Goal: Transaction & Acquisition: Book appointment/travel/reservation

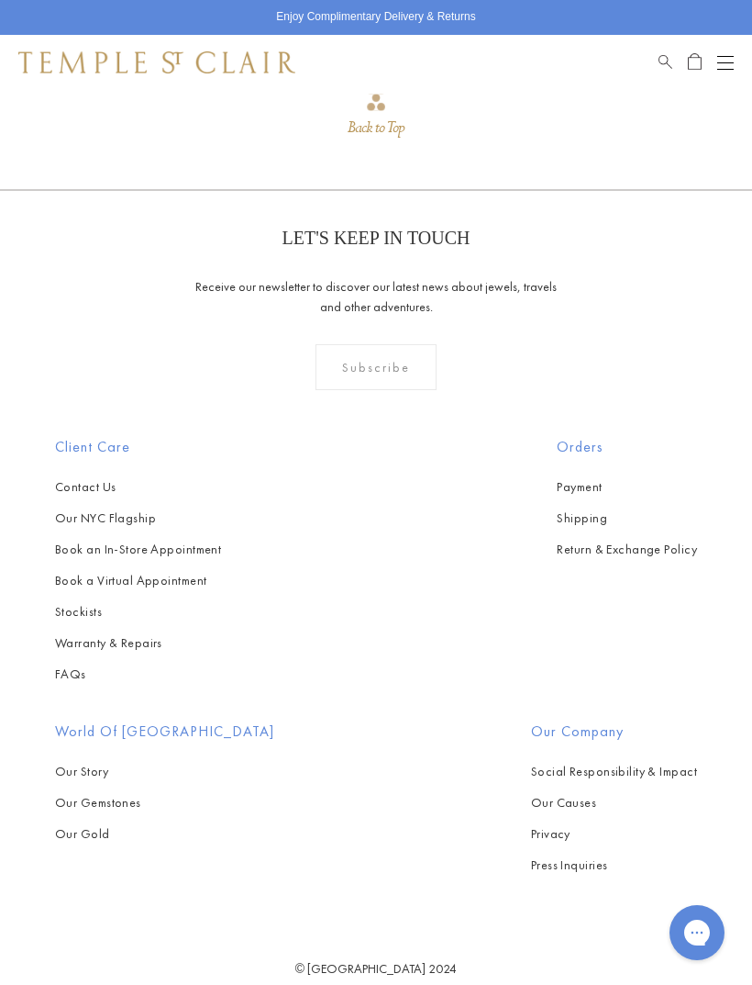
scroll to position [2424, 0]
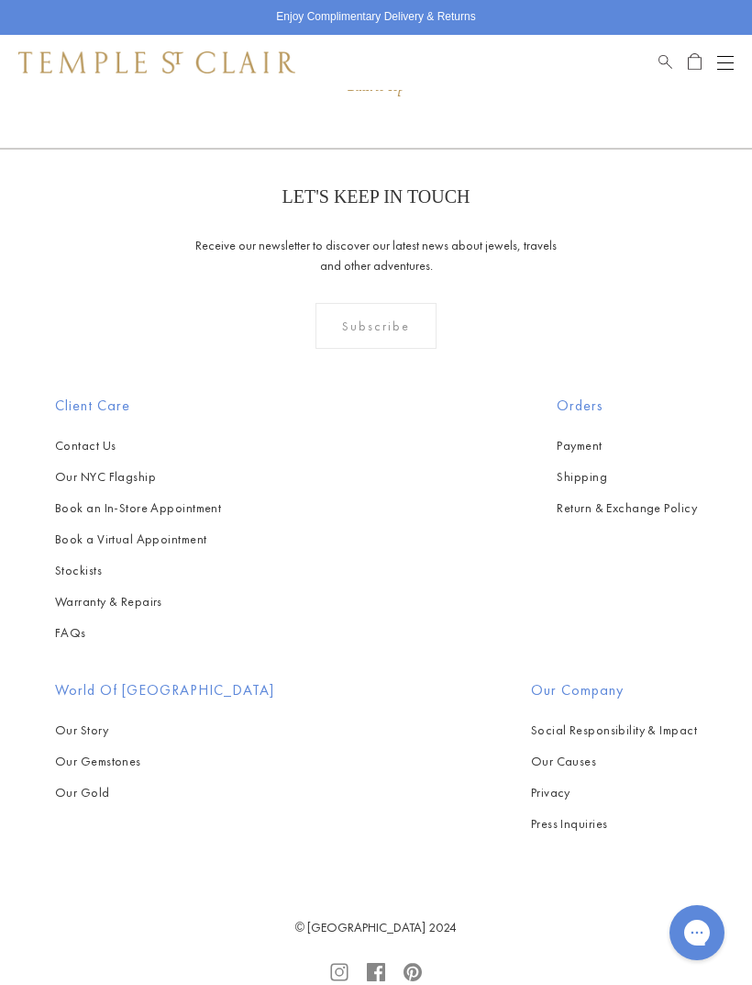
click at [166, 504] on link "Book an In-Store Appointment" at bounding box center [138, 507] width 166 height 20
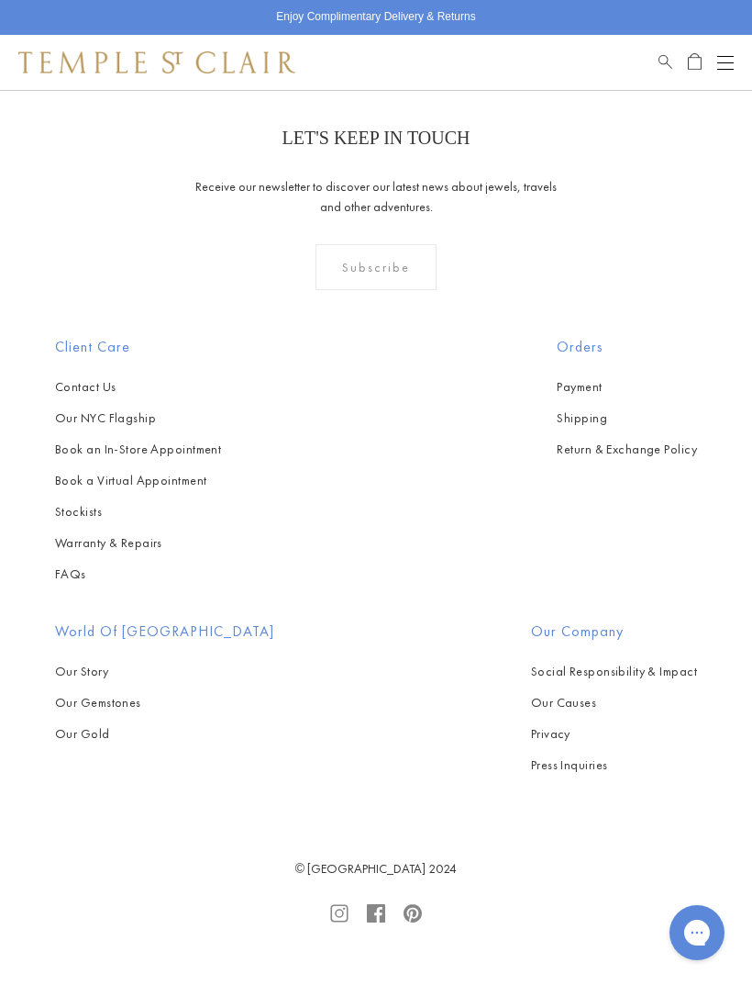
click at [149, 481] on link "Book a Virtual Appointment" at bounding box center [138, 480] width 166 height 20
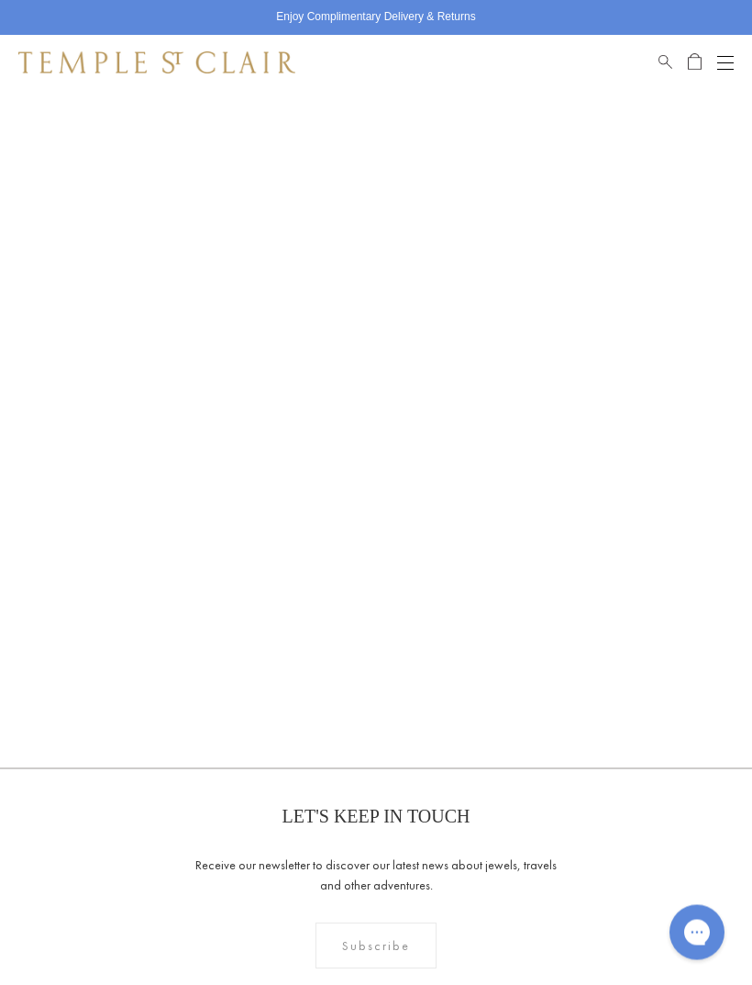
scroll to position [698, 0]
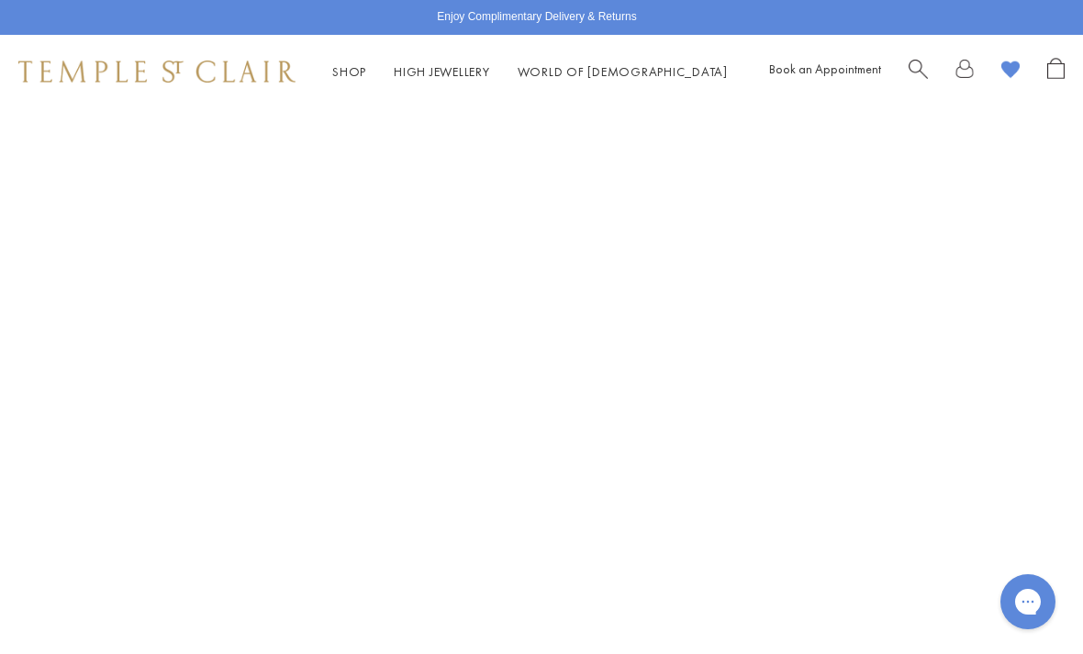
scroll to position [763, 0]
